Goal: Task Accomplishment & Management: Manage account settings

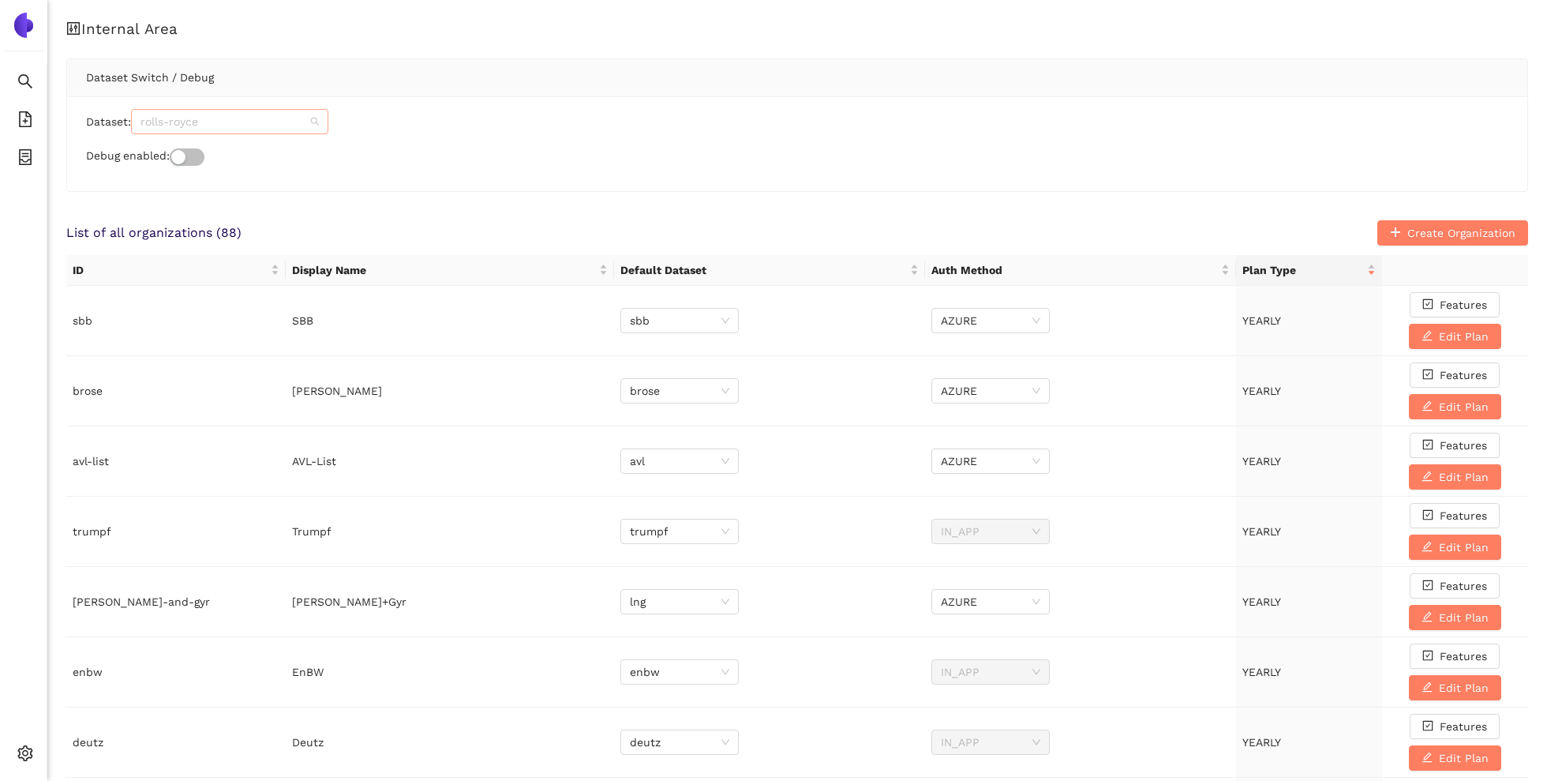
click at [297, 119] on span "rolls-royce" at bounding box center [230, 122] width 178 height 24
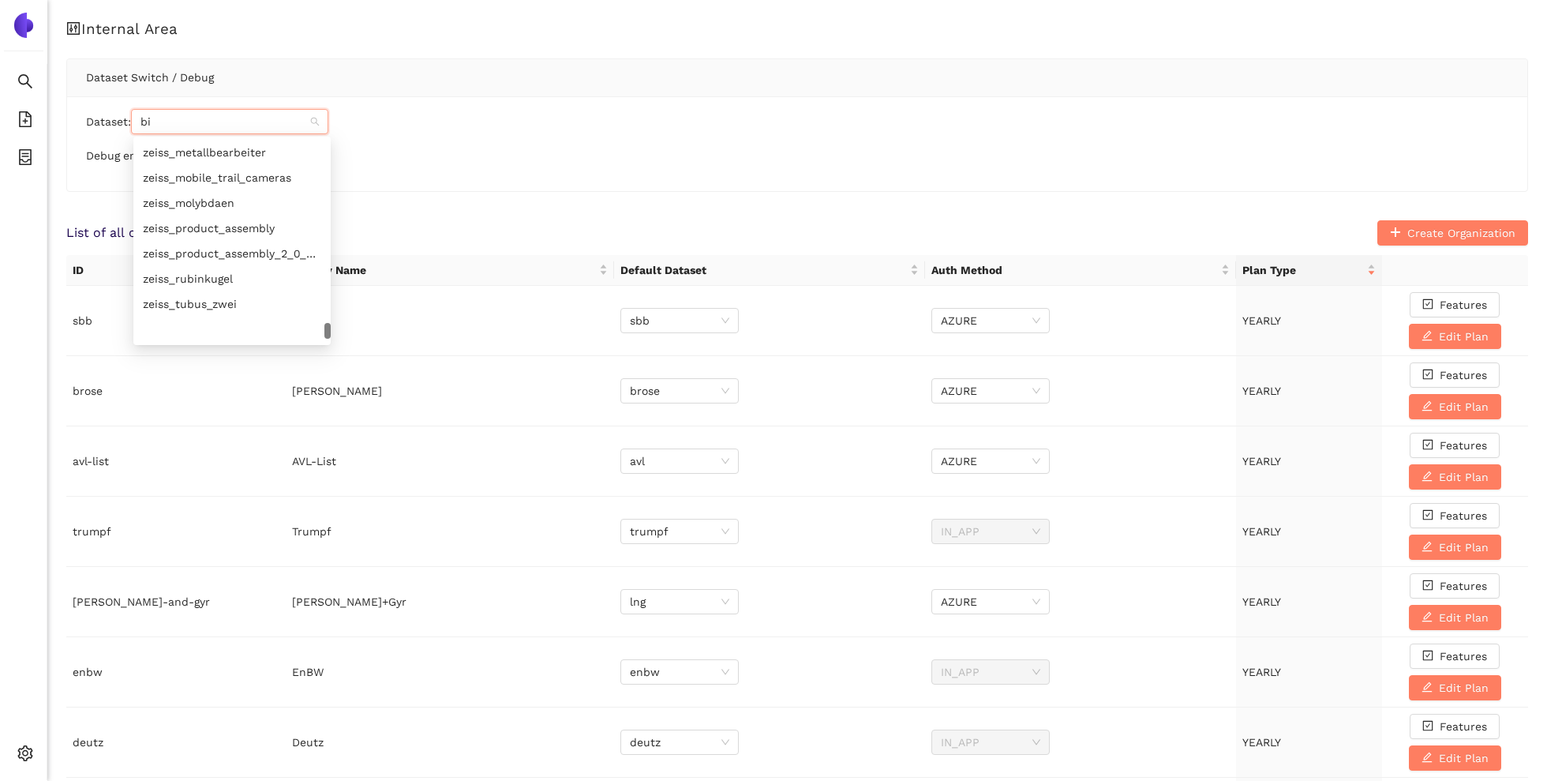
scroll to position [25, 0]
type input "bio"
click at [240, 152] on div "biotronik" at bounding box center [232, 152] width 178 height 17
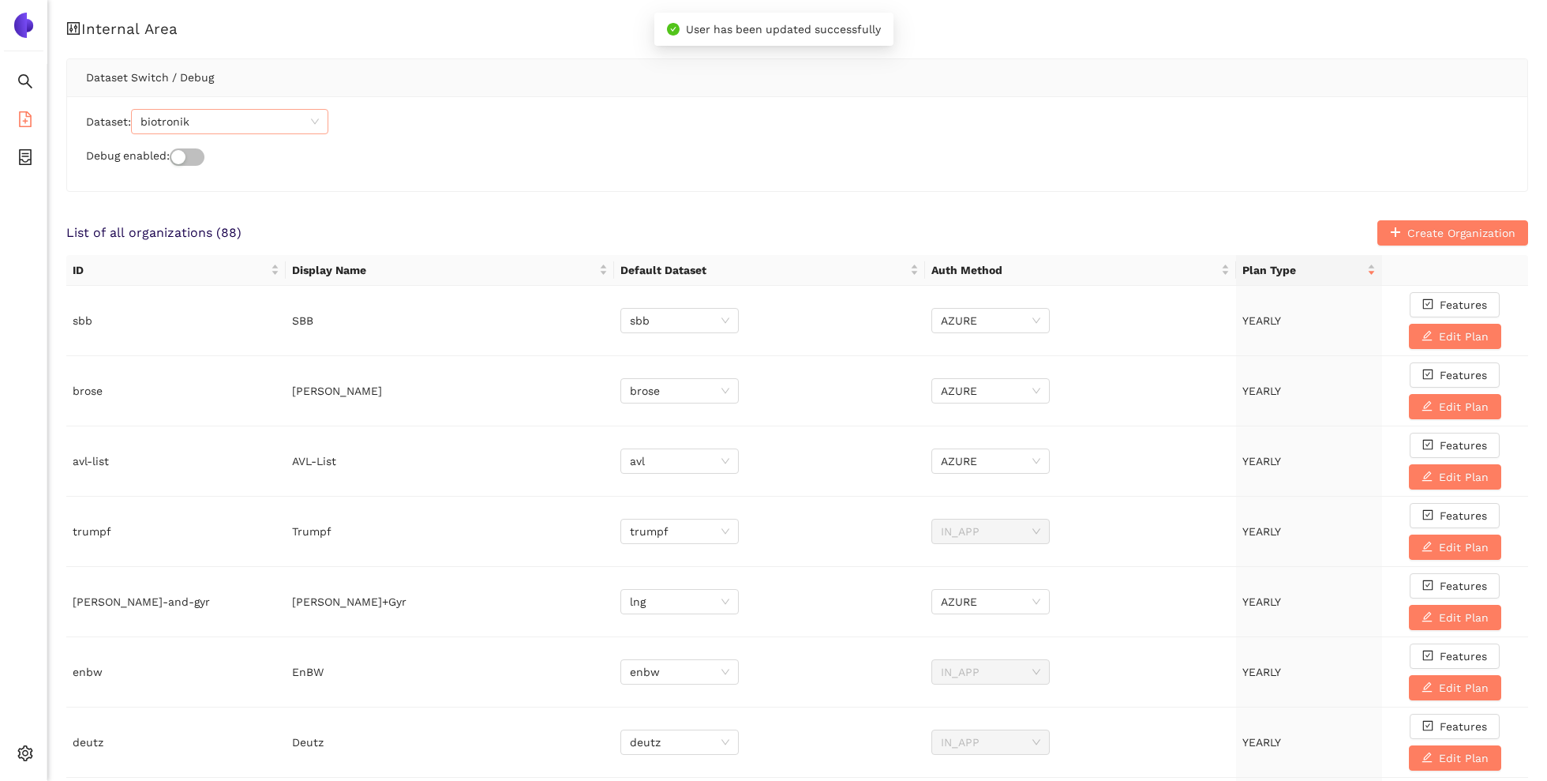
click at [21, 118] on icon "file-add" at bounding box center [25, 119] width 16 height 16
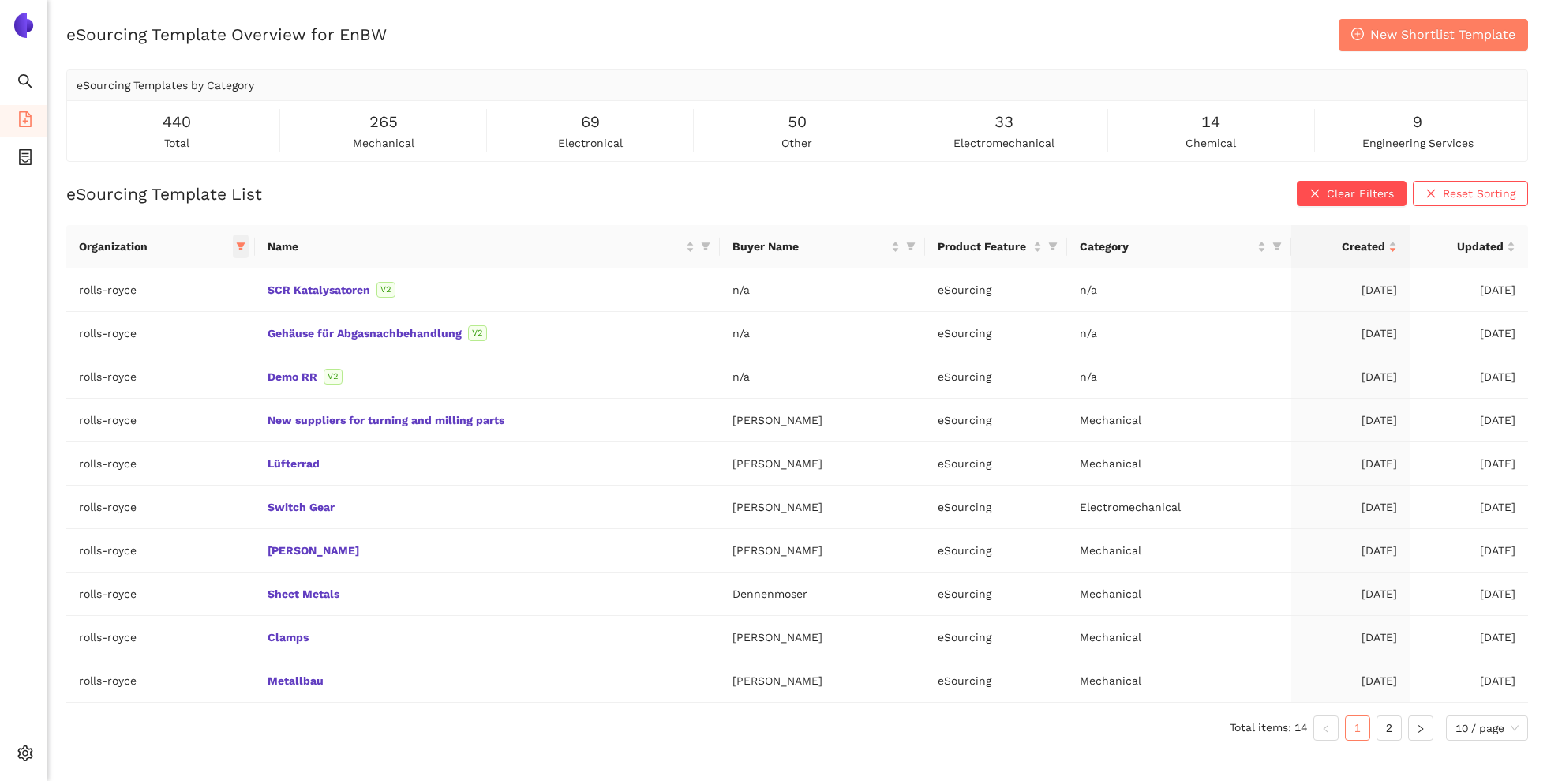
click at [242, 244] on icon "filter" at bounding box center [241, 247] width 9 height 8
click at [163, 306] on span "biotronik" at bounding box center [181, 314] width 156 height 17
checkbox input "true"
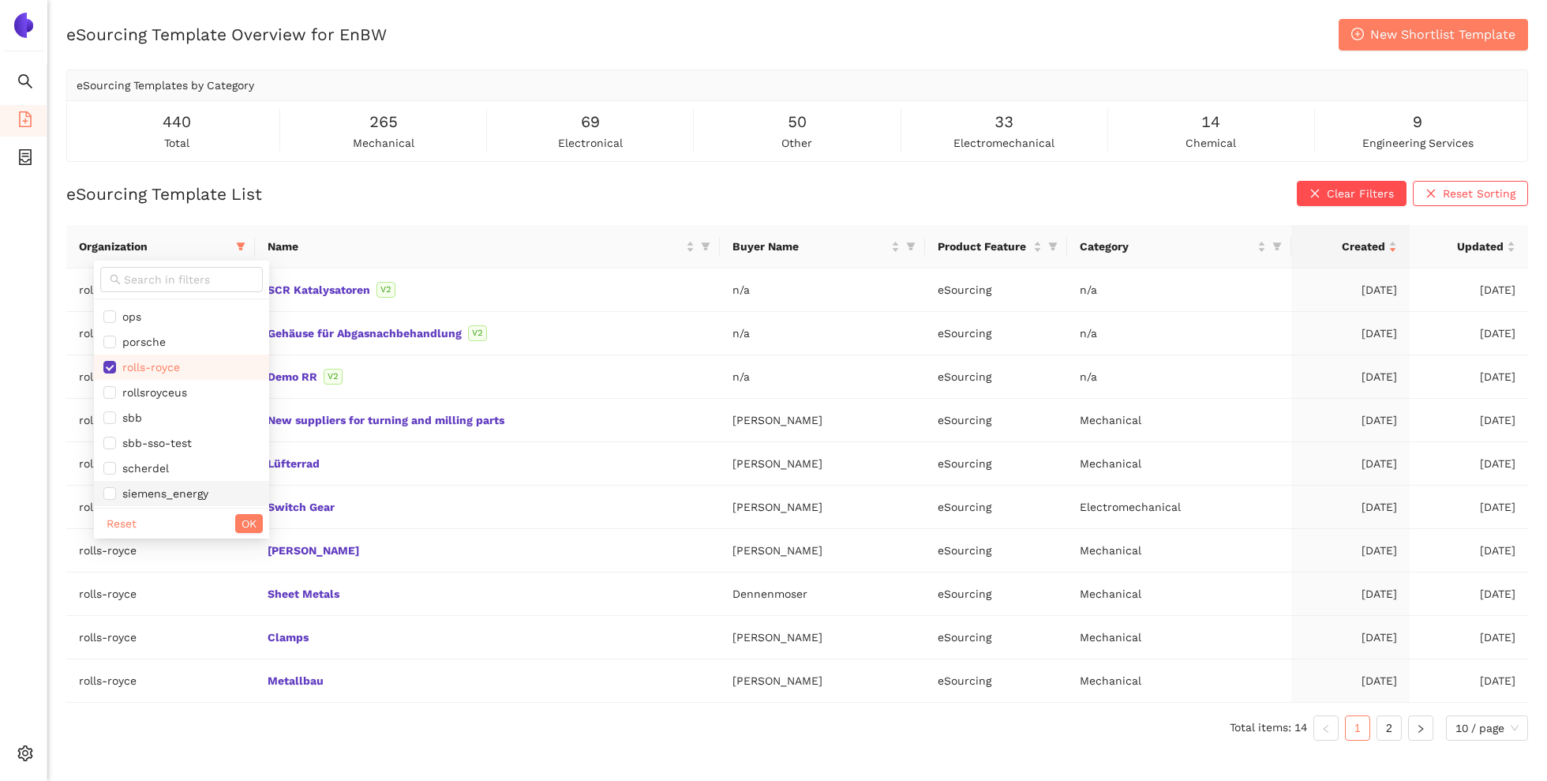
scroll to position [875, 0]
click at [166, 398] on span "rolls-royce" at bounding box center [148, 399] width 64 height 13
checkbox input "false"
click at [235, 530] on button "OK" at bounding box center [249, 523] width 28 height 19
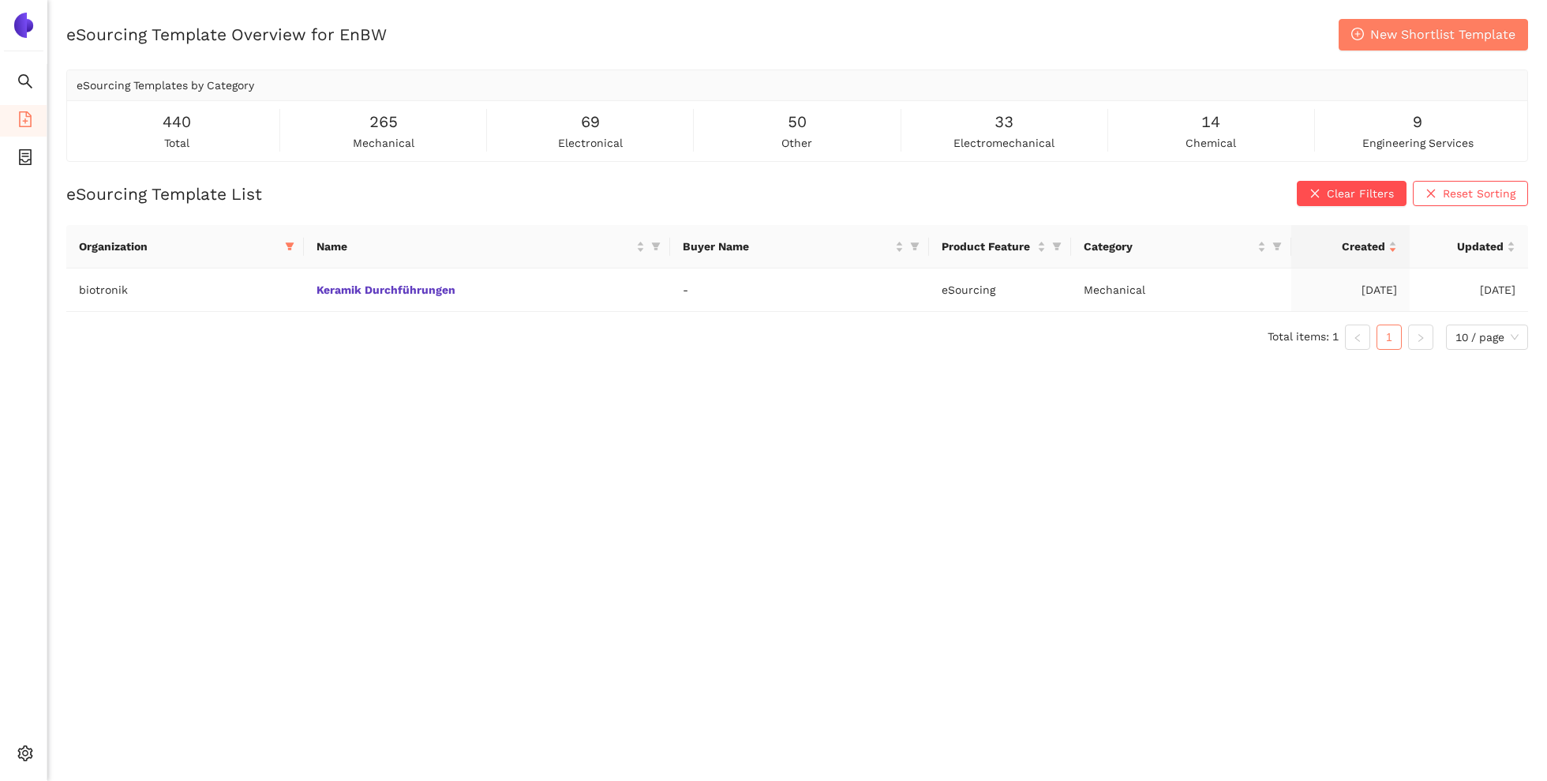
click at [391, 366] on div "eSourcing Template Overview for EnBW New Shortlist Template eSourcing Templates…" at bounding box center [797, 409] width 1500 height 781
click at [129, 511] on div "eSourcing Template Overview for EnBW New Shortlist Template eSourcing Templates…" at bounding box center [797, 409] width 1500 height 781
click at [578, 378] on div "eSourcing Template Overview for EnBW New Shortlist Template eSourcing Templates…" at bounding box center [797, 409] width 1500 height 781
click at [35, 753] on div "Settings" at bounding box center [23, 756] width 47 height 32
click at [117, 748] on li "Logout" at bounding box center [112, 754] width 130 height 32
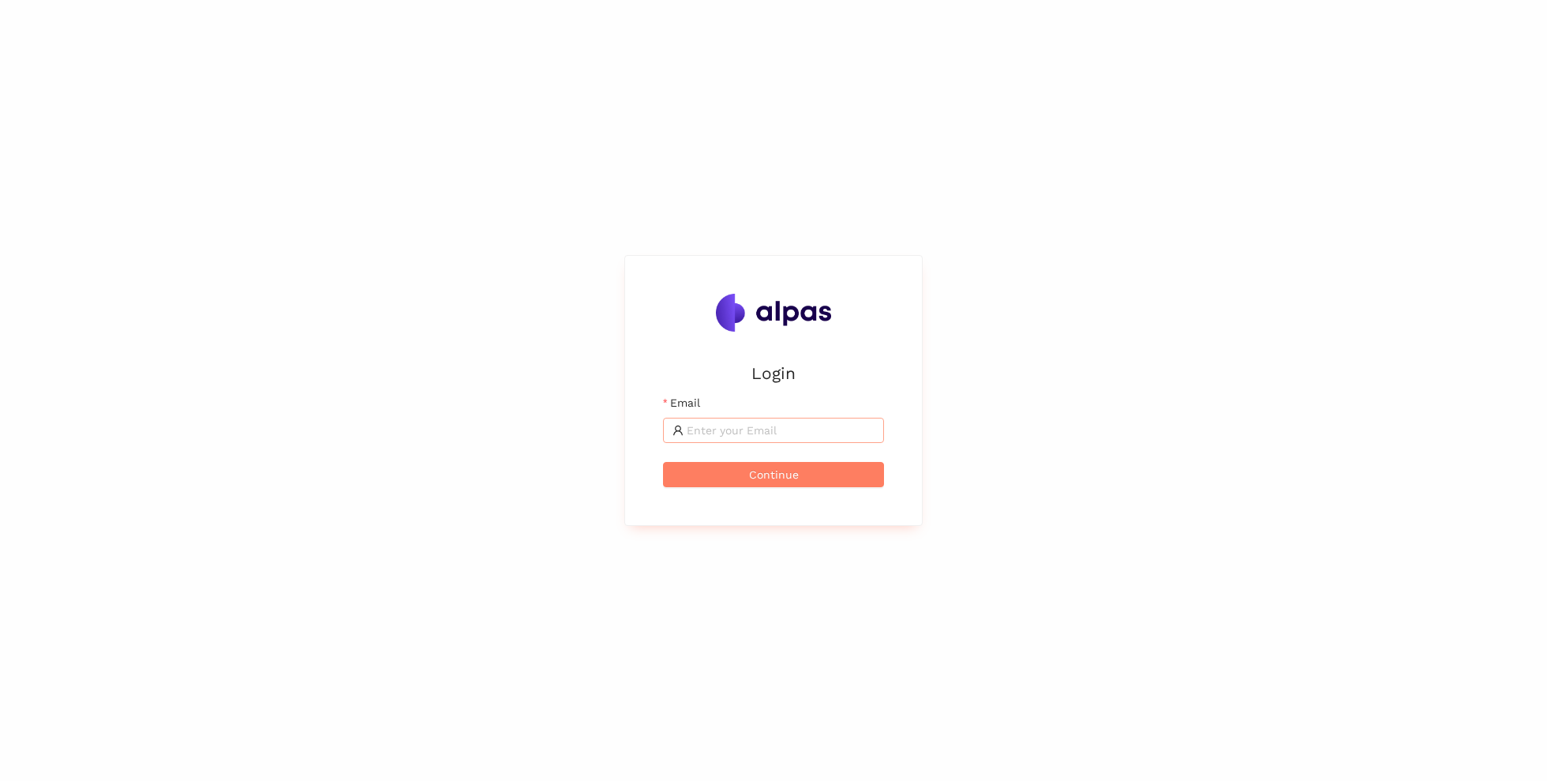
click at [766, 435] on input "Email" at bounding box center [781, 430] width 188 height 17
type input "[PERSON_NAME][EMAIL_ADDRESS]"
